Goal: Task Accomplishment & Management: Complete application form

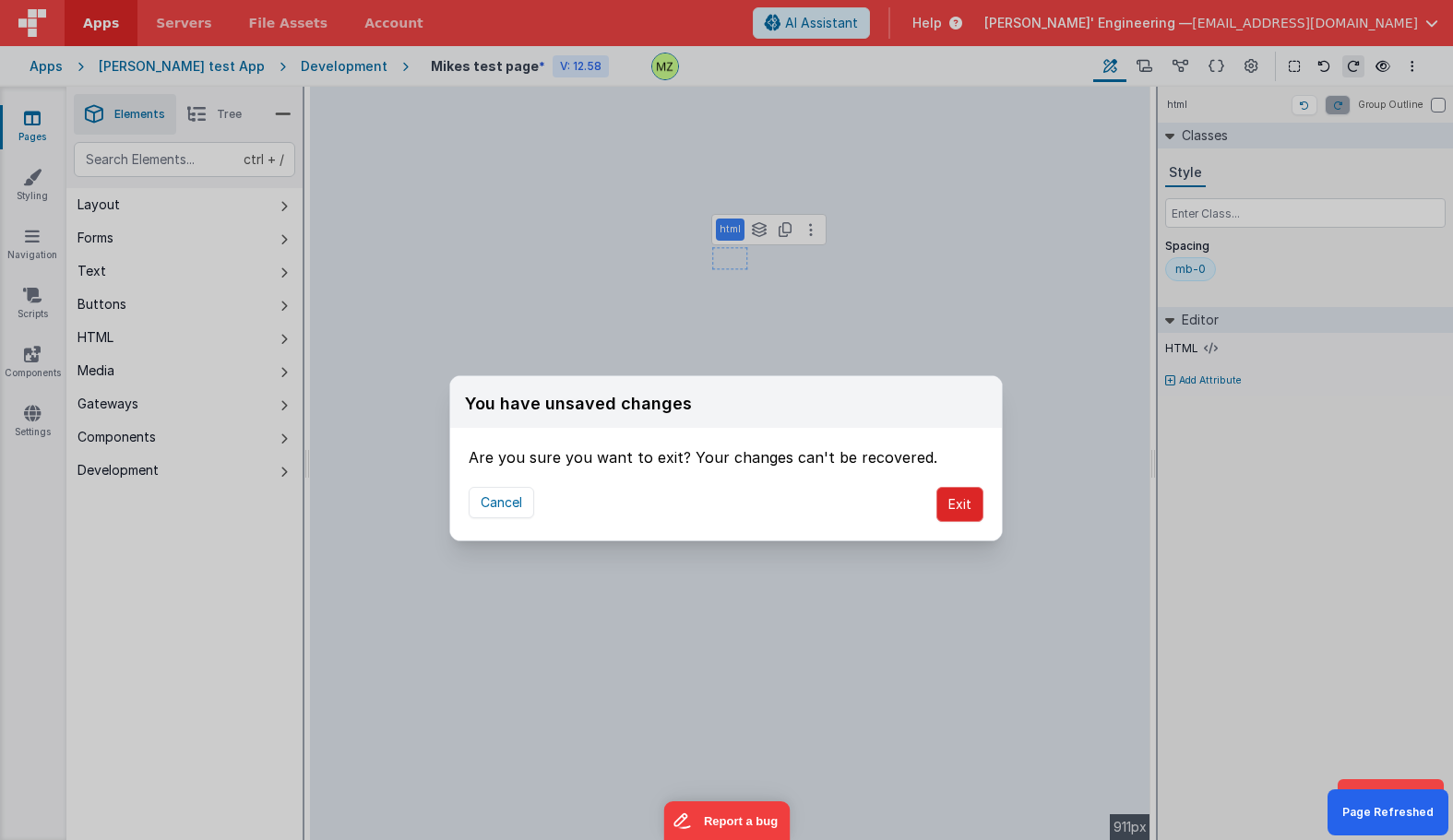
click at [964, 491] on button "Exit" at bounding box center [960, 504] width 47 height 35
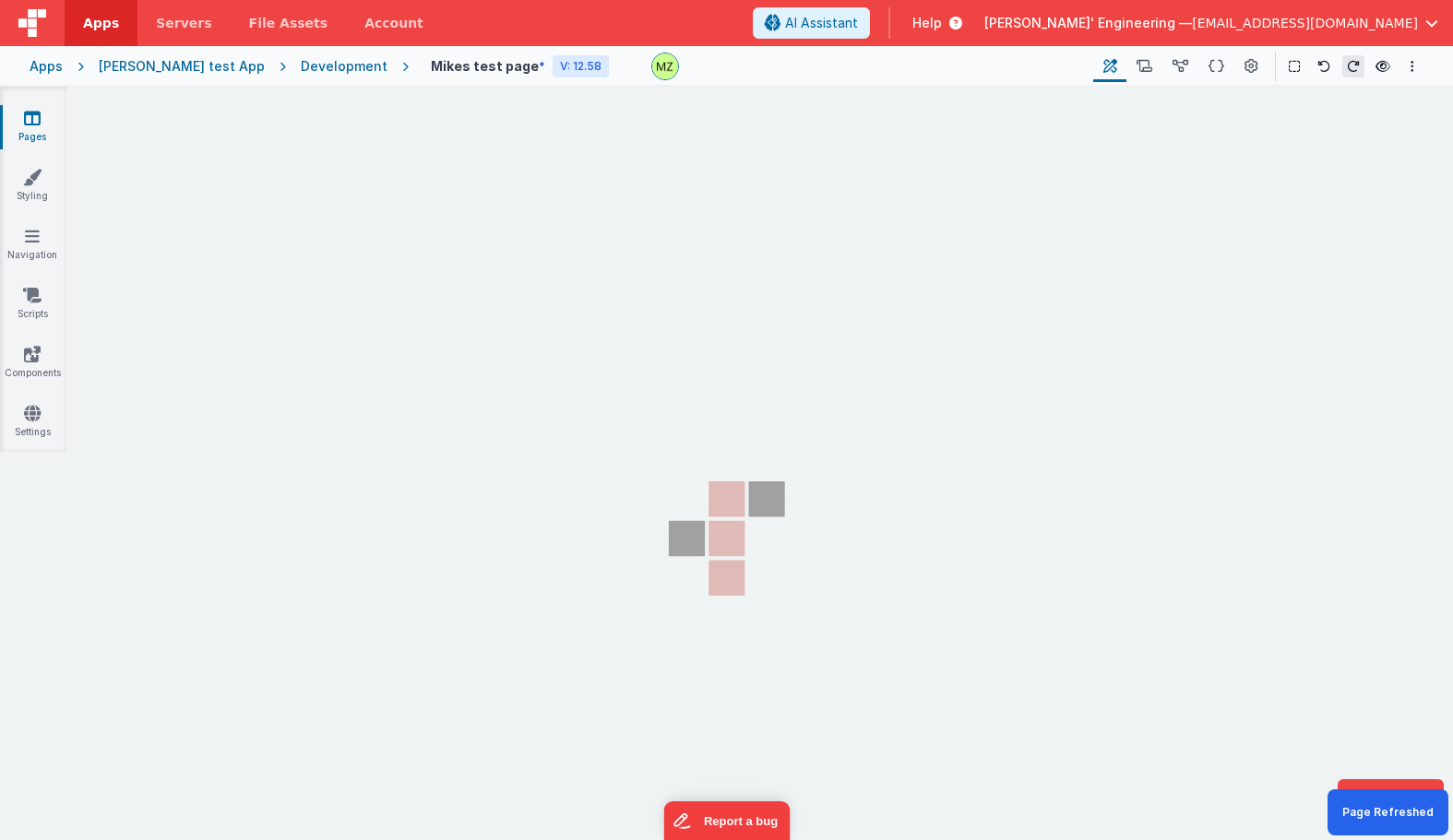
click at [996, 498] on div "Cancel Exit" at bounding box center [726, 486] width 551 height 72
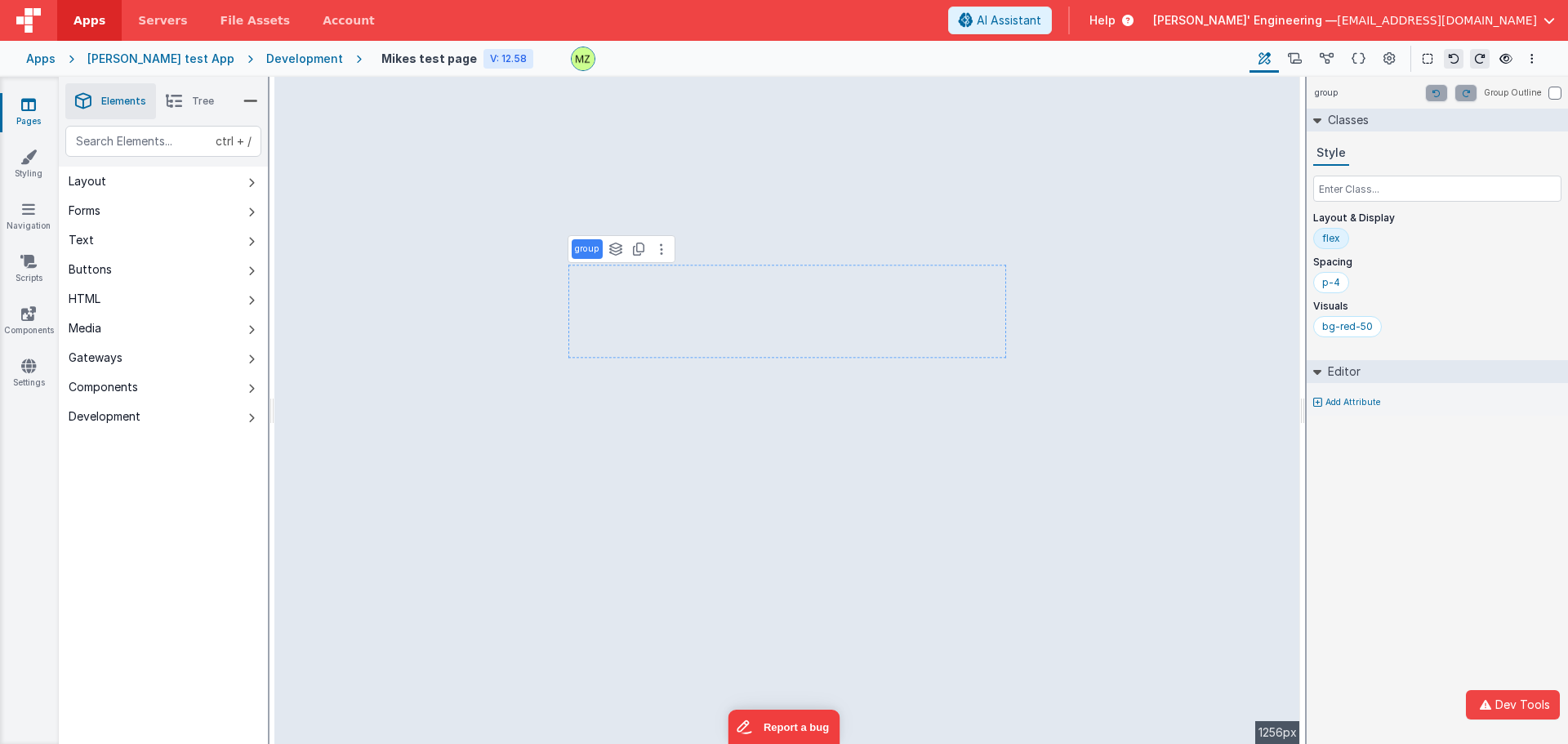
select select "email"
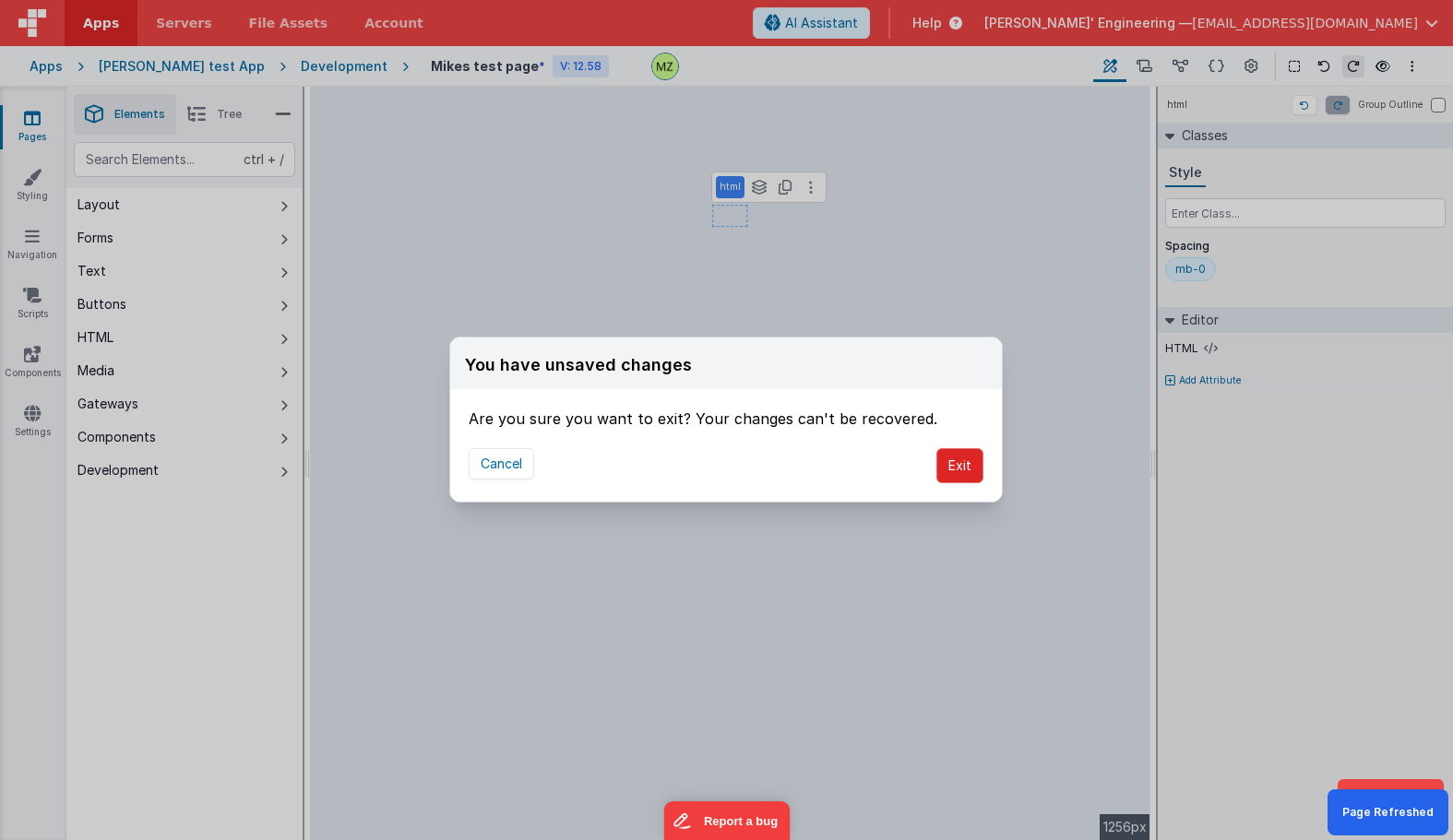
click at [948, 466] on button "Exit" at bounding box center [960, 465] width 47 height 35
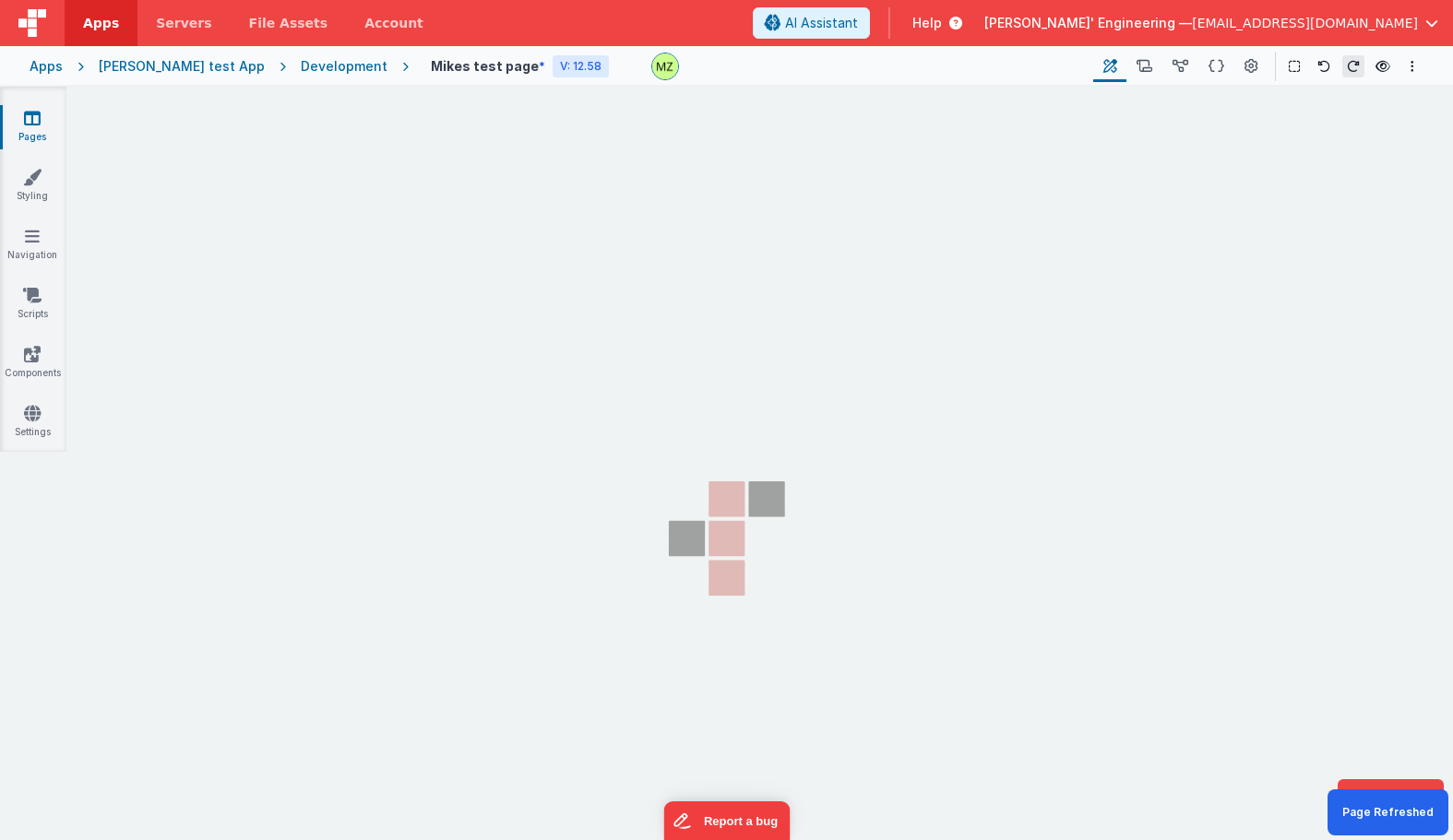
click at [1083, 466] on div "You have unsaved changes Are you sure you want to exit? Your changes can't be r…" at bounding box center [726, 420] width 1453 height 840
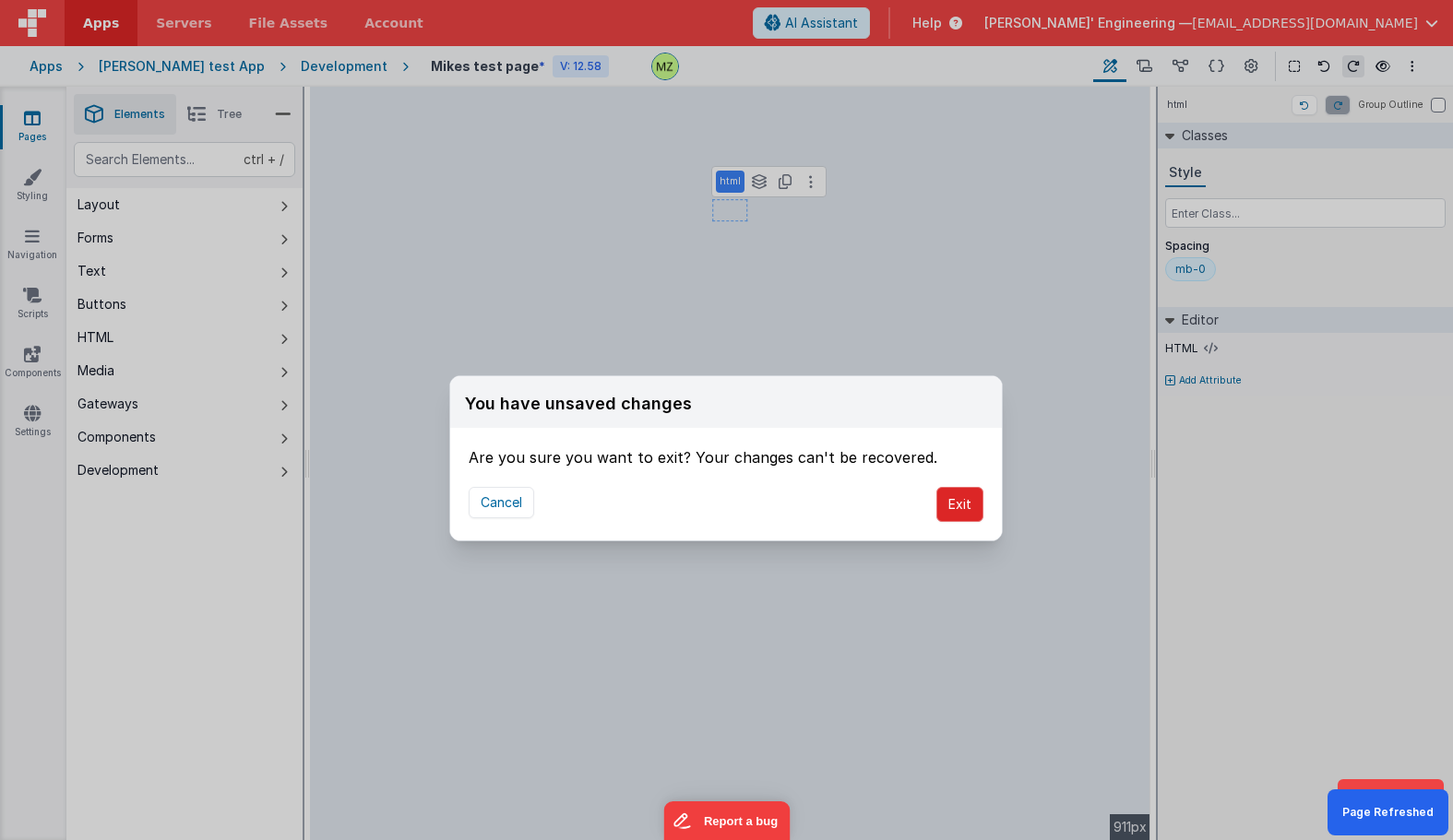
drag, startPoint x: 966, startPoint y: 505, endPoint x: 961, endPoint y: 514, distance: 10.3
click at [966, 505] on button "Exit" at bounding box center [960, 504] width 47 height 35
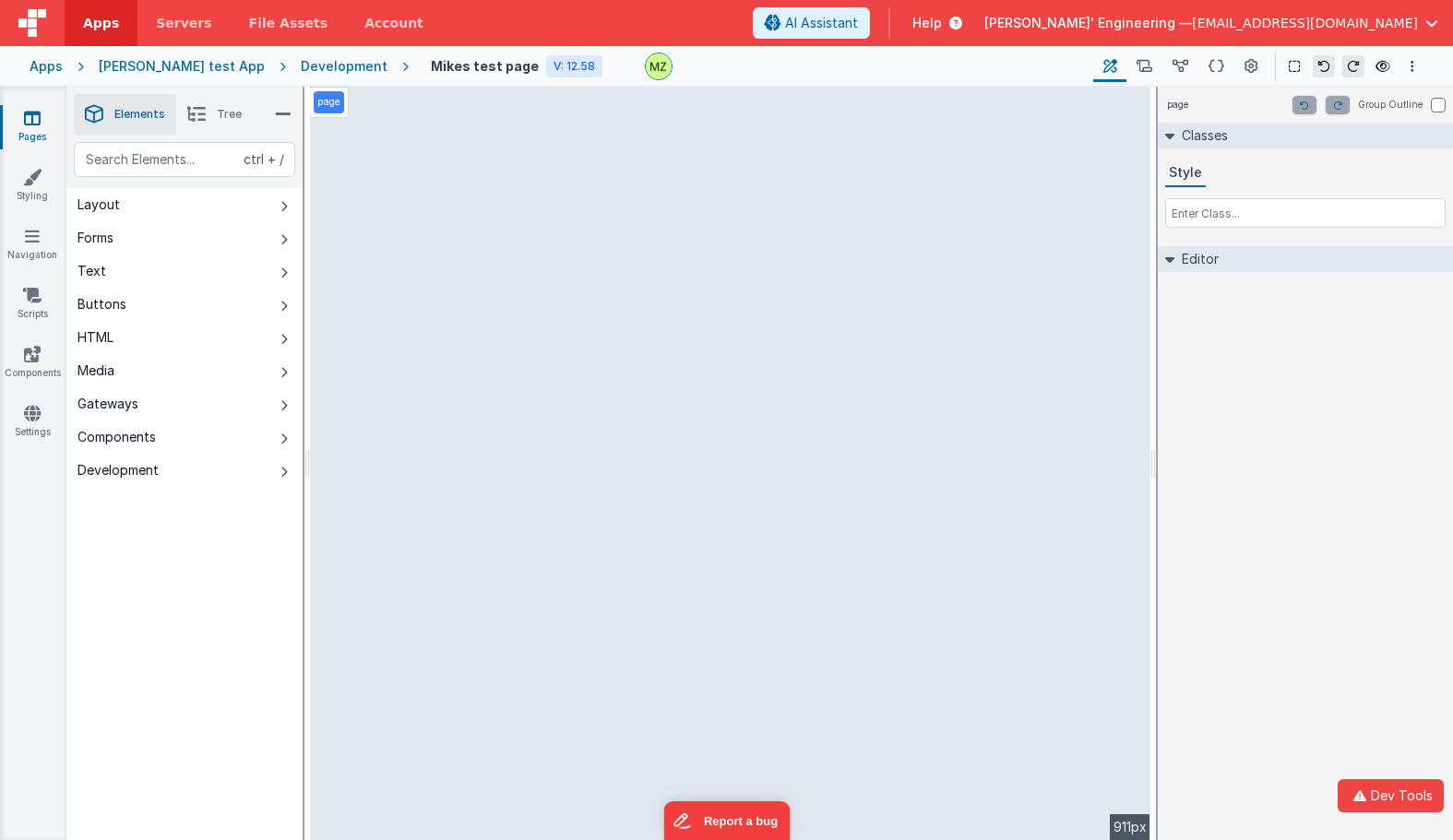
select select "email"
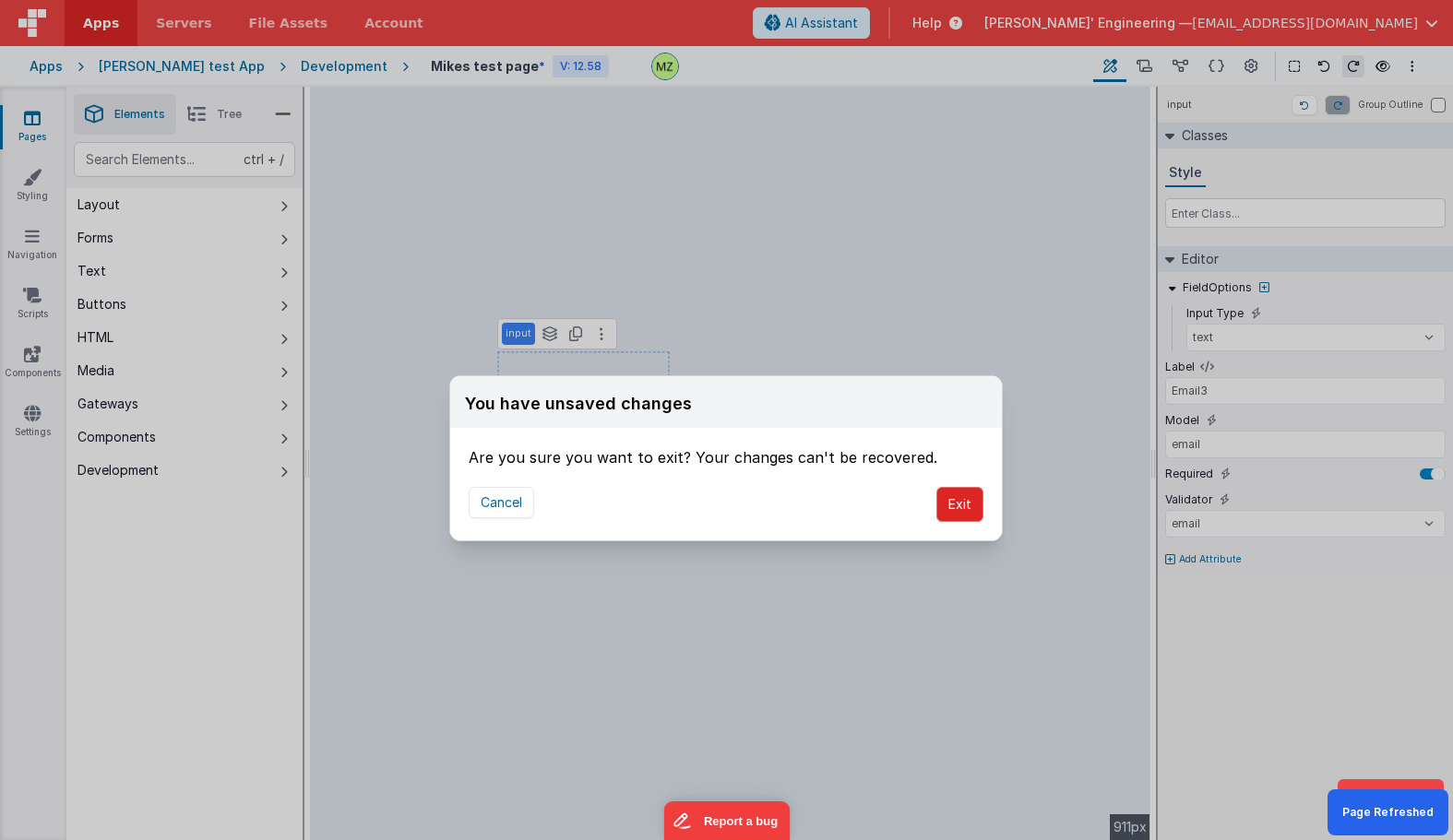
click at [962, 507] on button "Exit" at bounding box center [960, 504] width 47 height 35
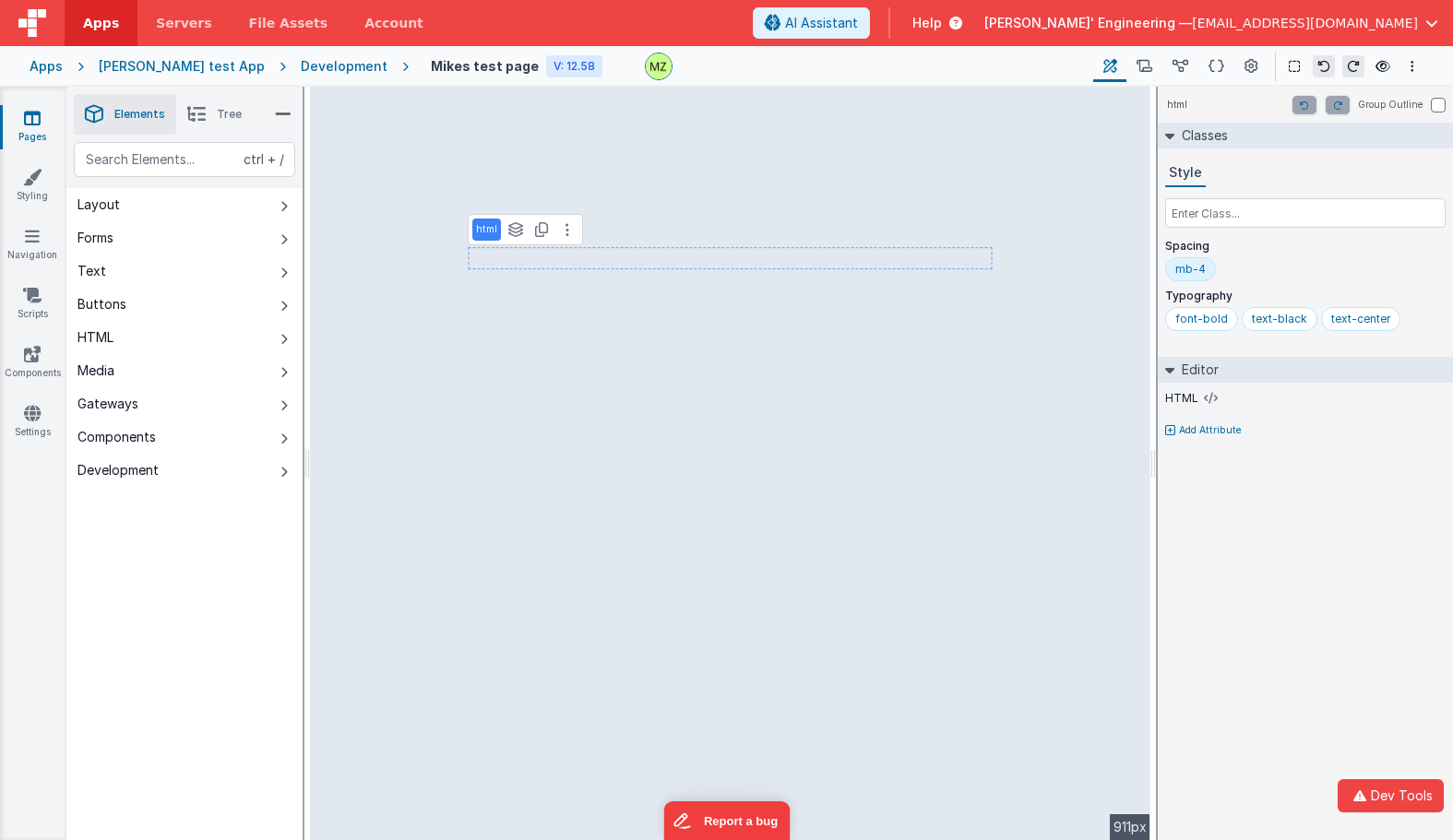
select select "email"
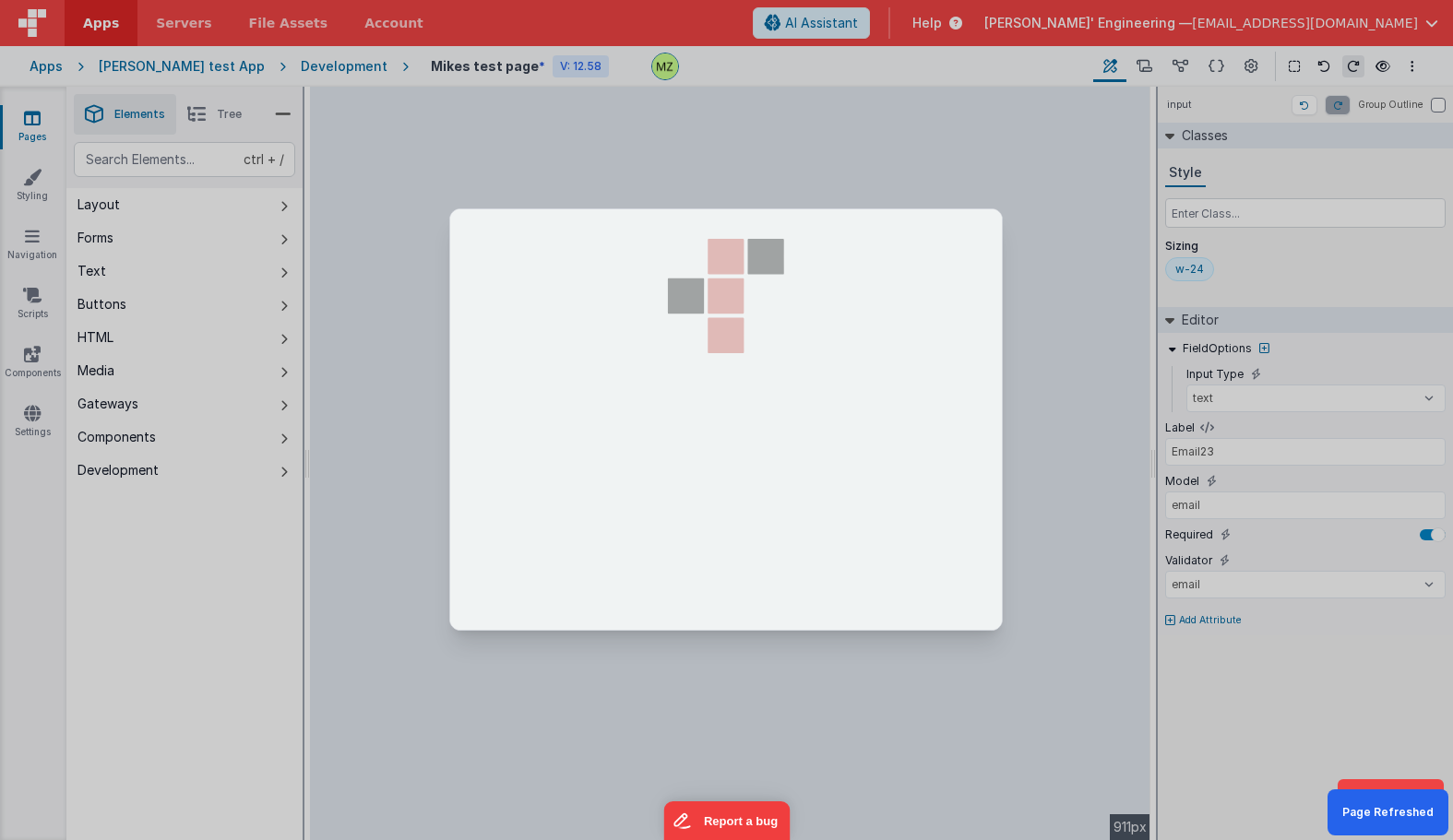
click at [401, 217] on div at bounding box center [726, 420] width 1453 height 840
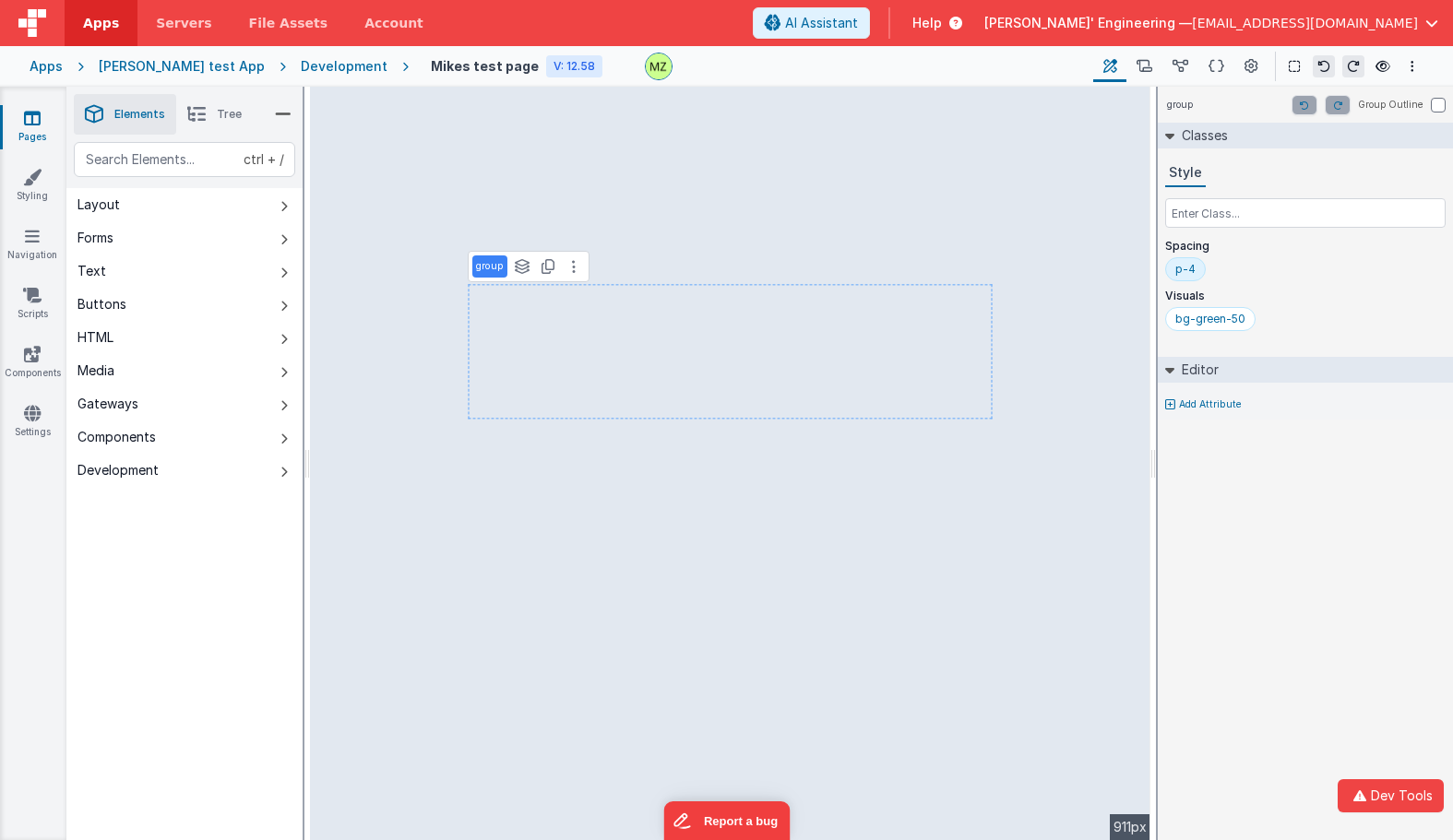
select select "email"
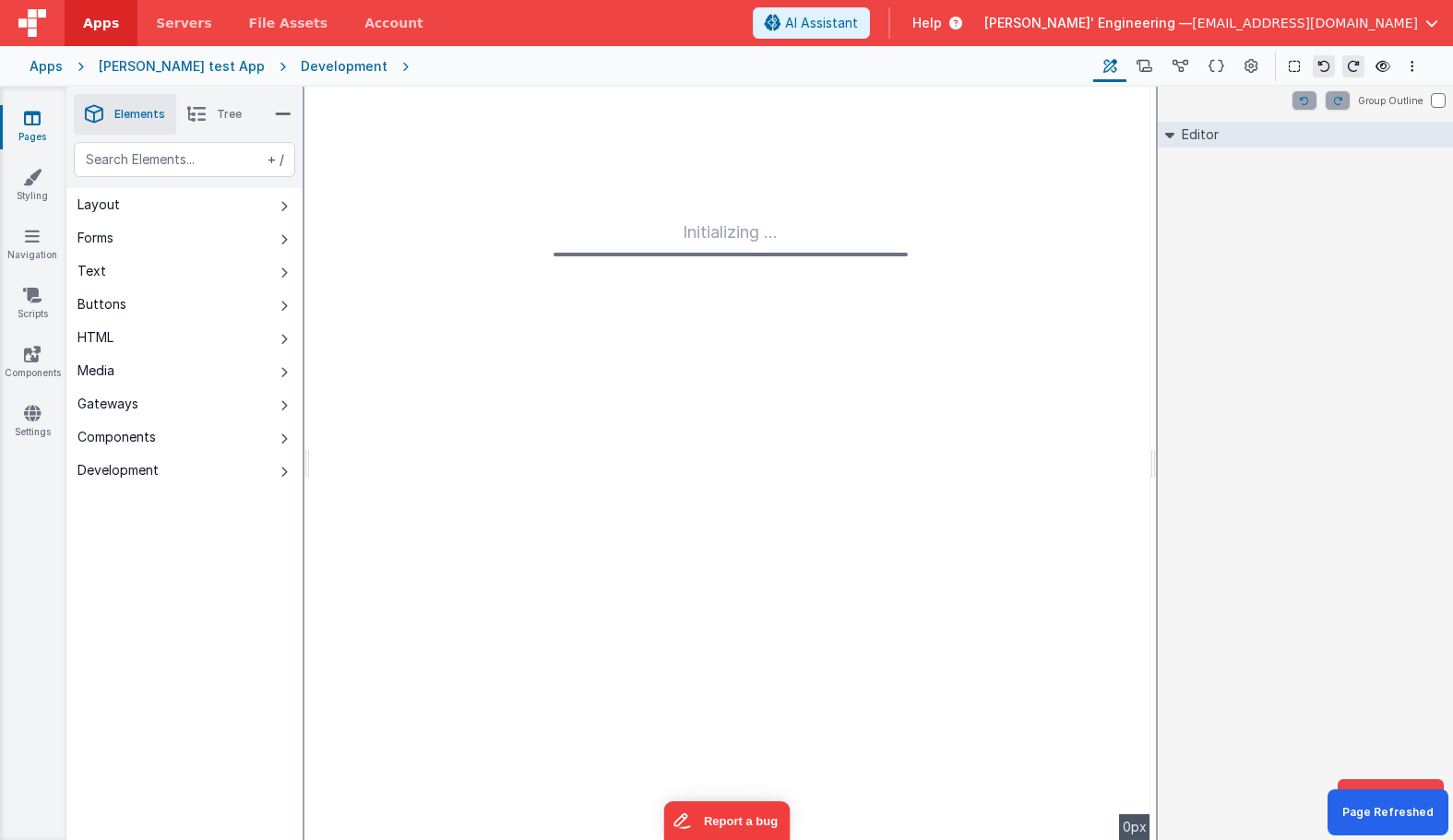
click at [1014, 440] on div "Initializing ..." at bounding box center [729, 464] width 840 height 754
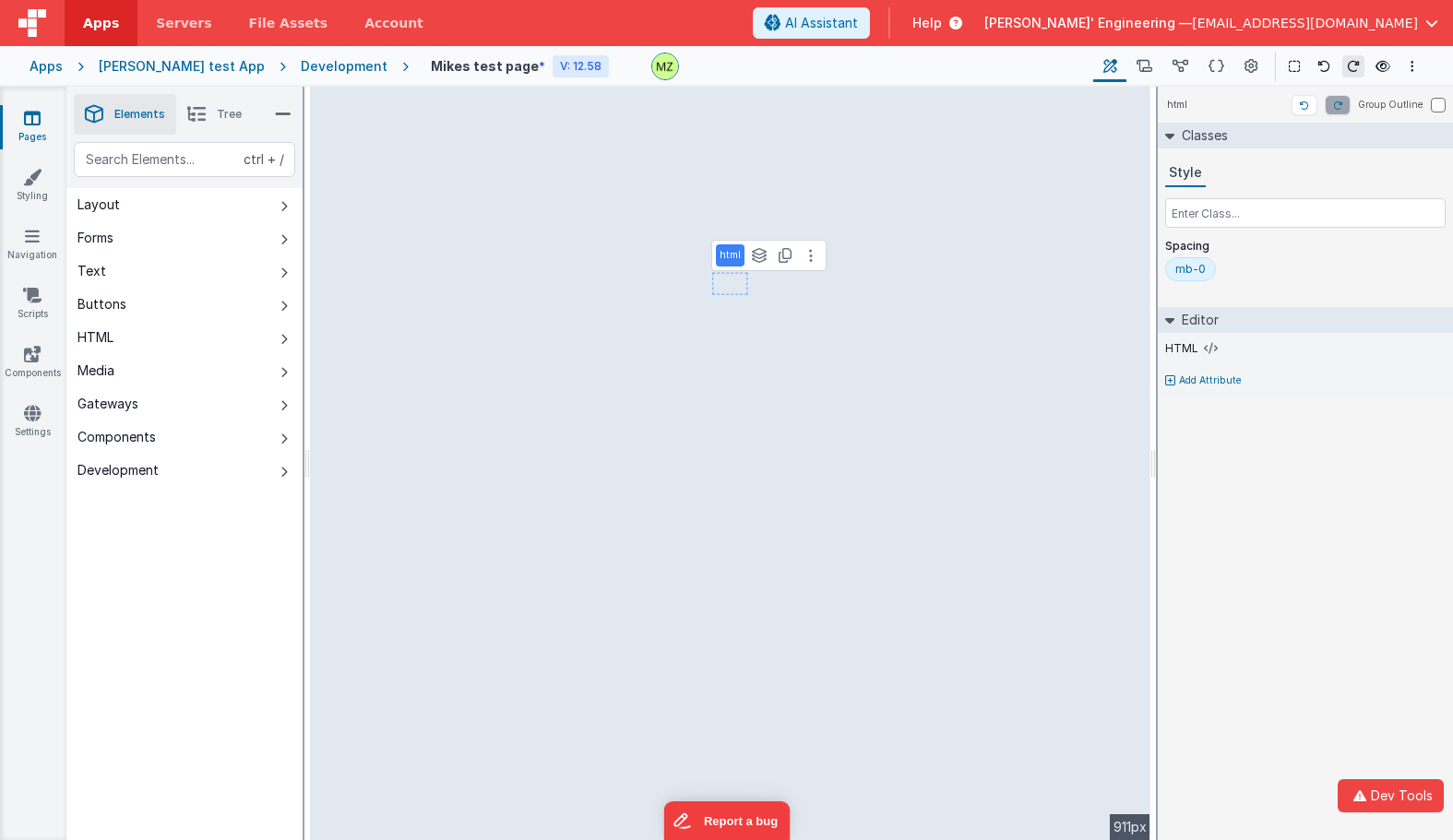
click at [1334, 458] on div "html Group Outline Classes Style Spacing mb-0 Editor HTML Add Attribute DEV: Fo…" at bounding box center [1305, 464] width 296 height 754
